Goal: Complete application form

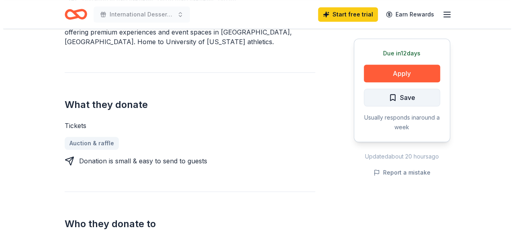
scroll to position [281, 0]
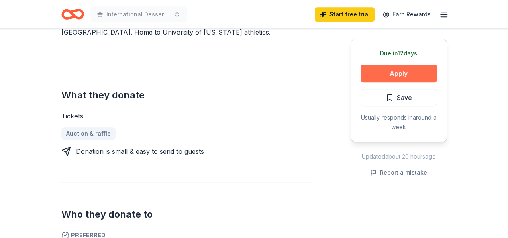
click at [387, 75] on button "Apply" at bounding box center [399, 74] width 76 height 18
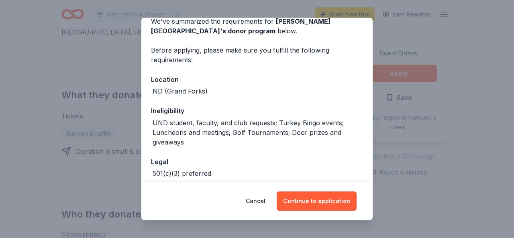
scroll to position [79, 0]
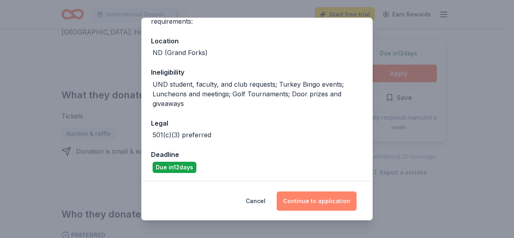
click at [306, 202] on button "Continue to application" at bounding box center [317, 201] width 80 height 19
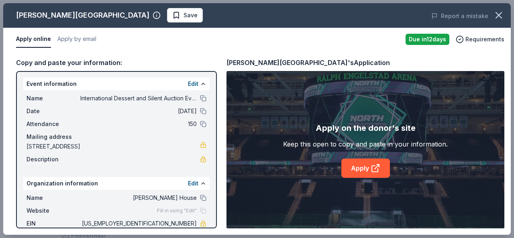
scroll to position [0, 0]
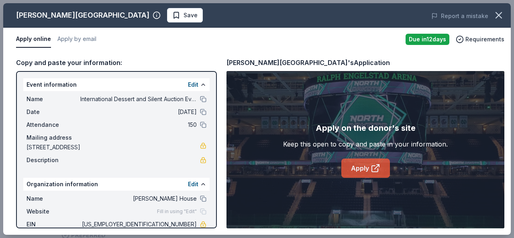
click at [359, 172] on link "Apply" at bounding box center [366, 168] width 49 height 19
